Goal: Navigation & Orientation: Find specific page/section

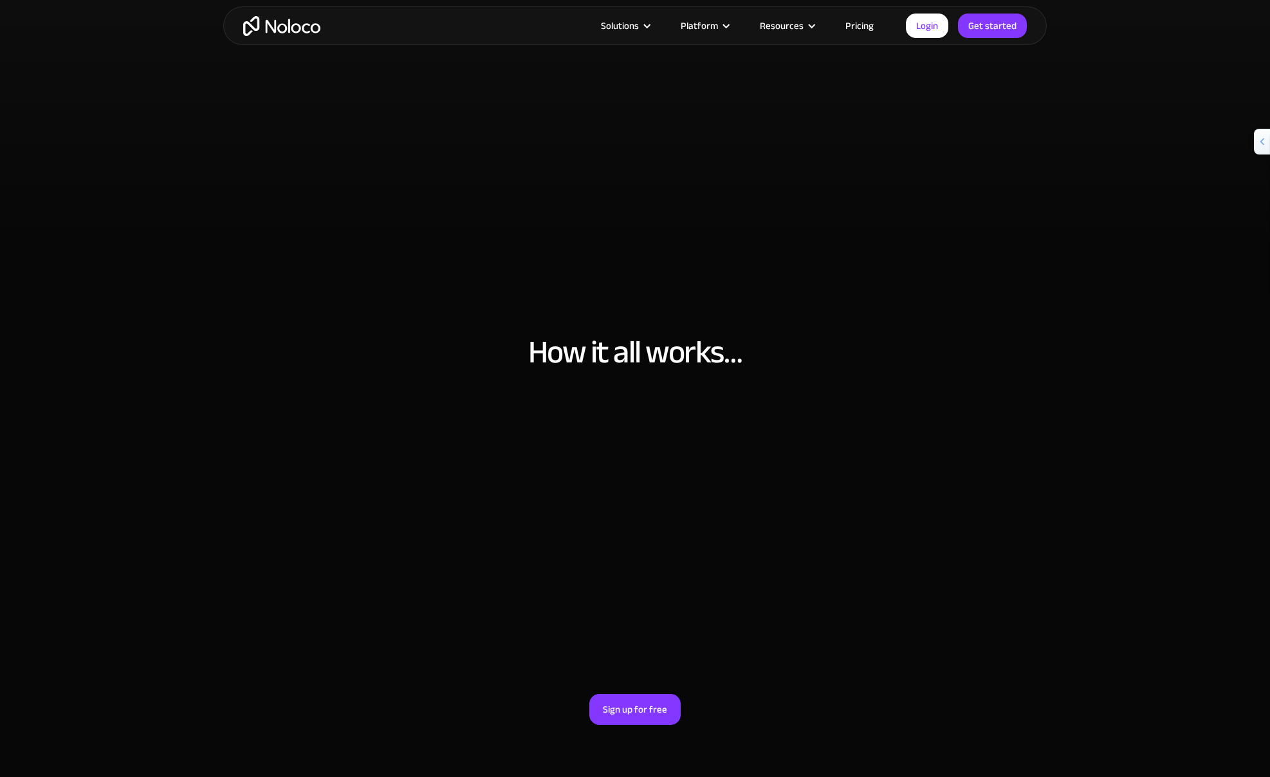
scroll to position [4130, 0]
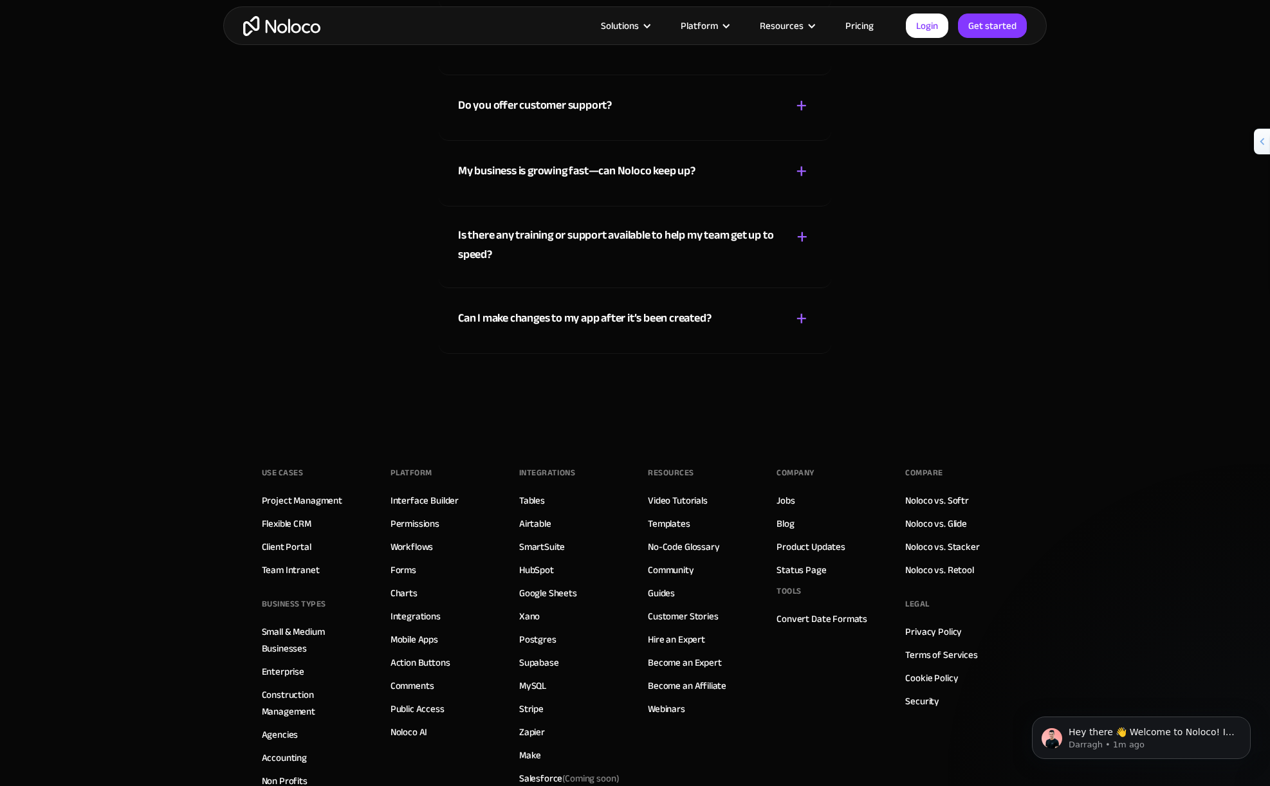
scroll to position [7277, 0]
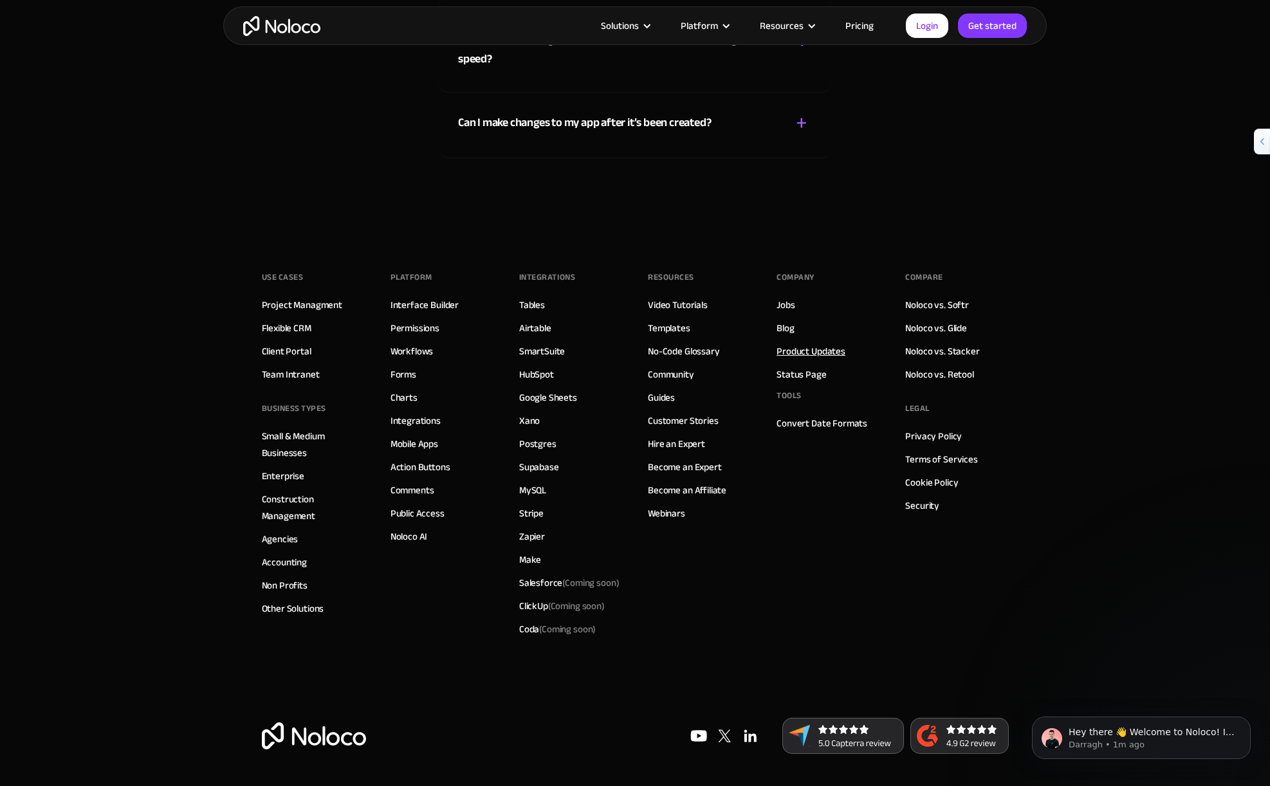
click at [788, 353] on link "Product Updates" at bounding box center [811, 351] width 69 height 17
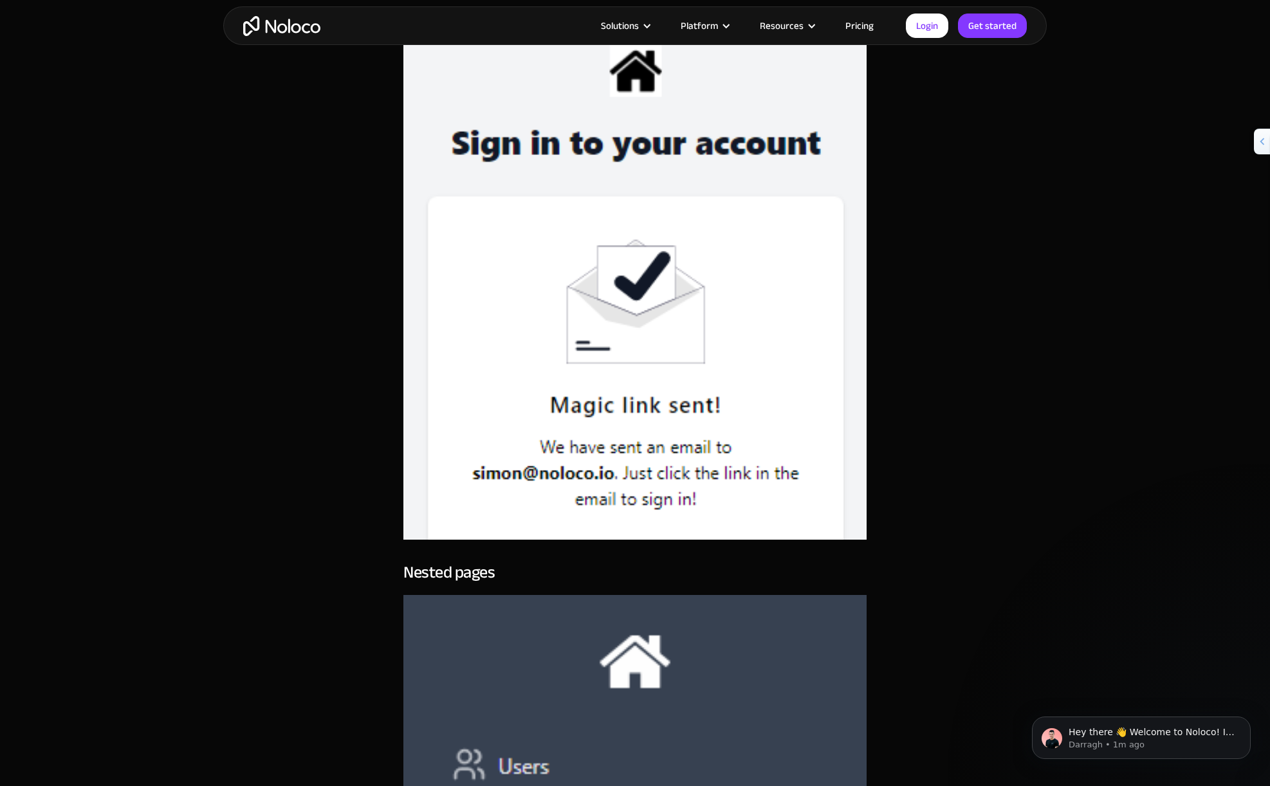
scroll to position [83682, 0]
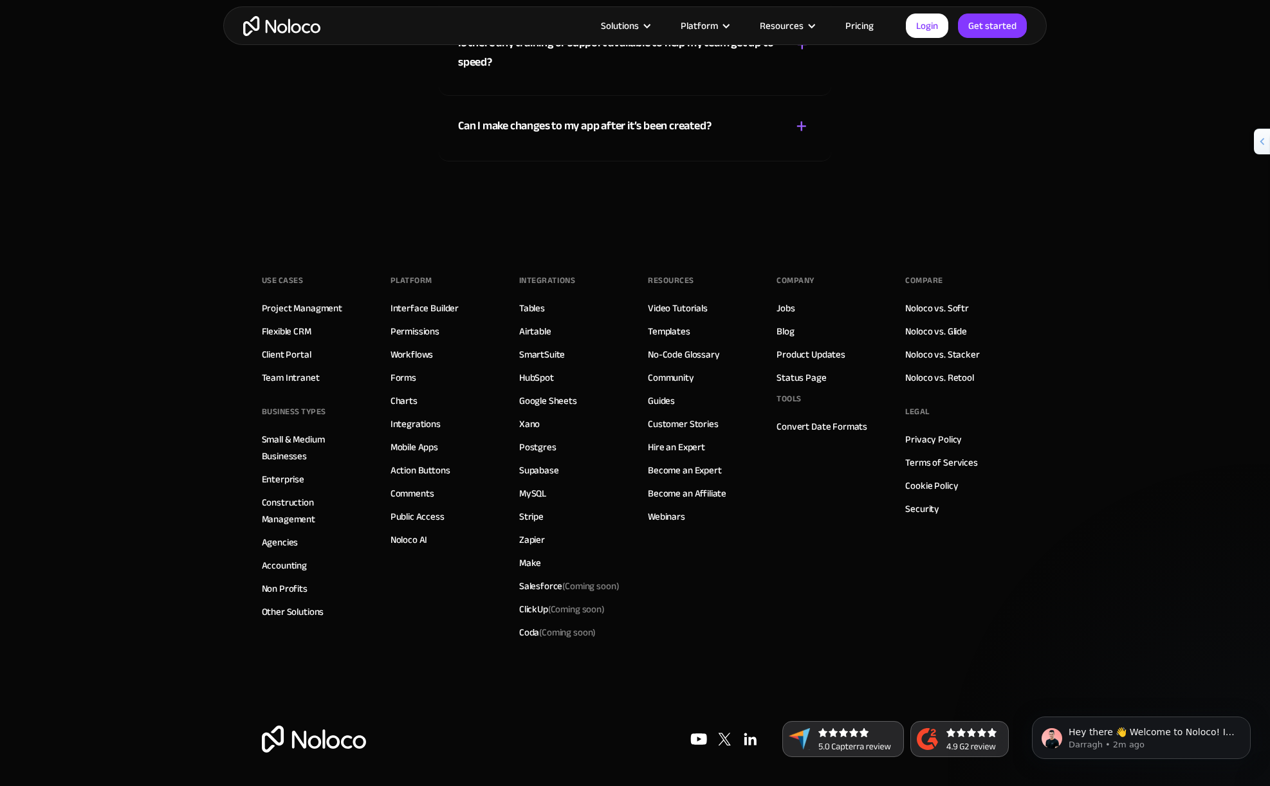
scroll to position [7277, 0]
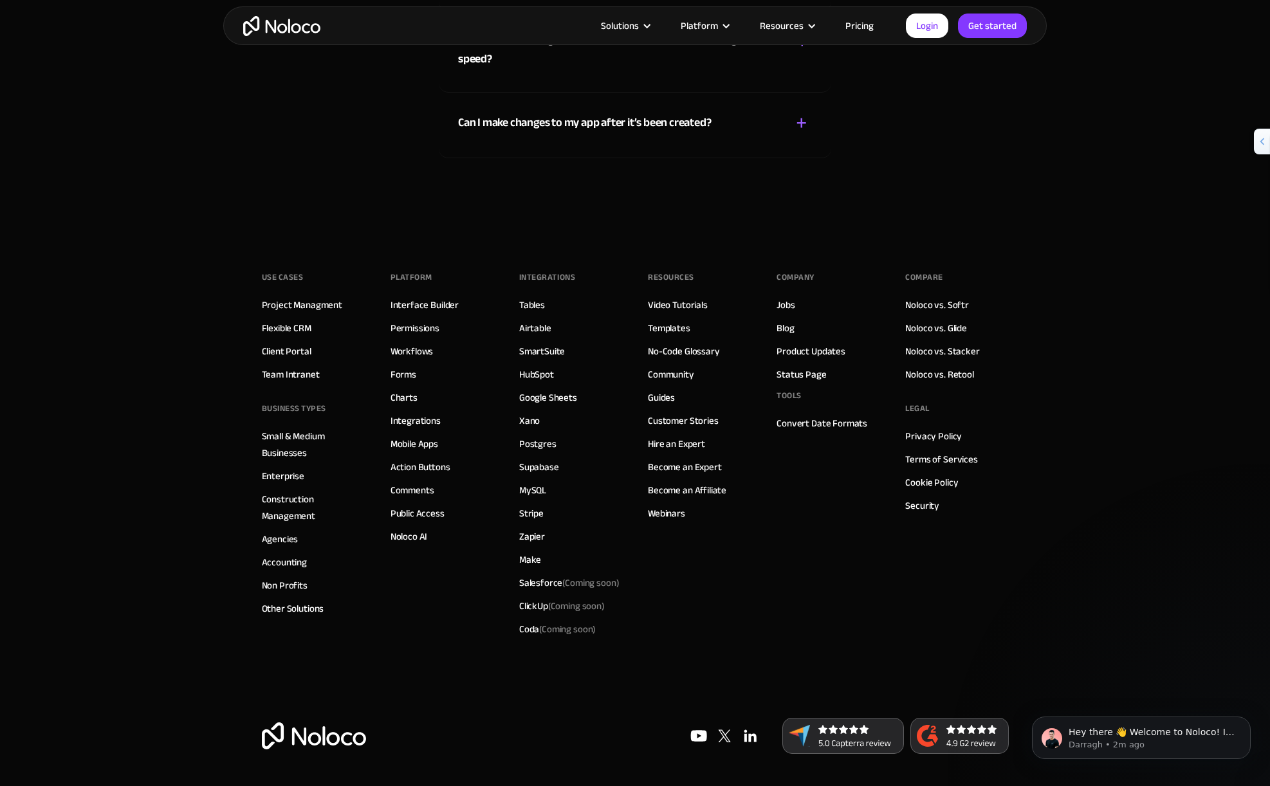
click at [723, 734] on img at bounding box center [725, 736] width 26 height 26
